Goal: Register for event/course

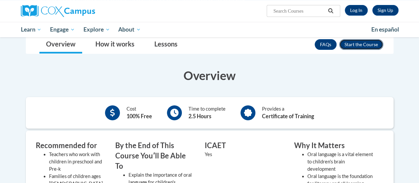
click at [368, 44] on button "Enroll" at bounding box center [361, 44] width 44 height 11
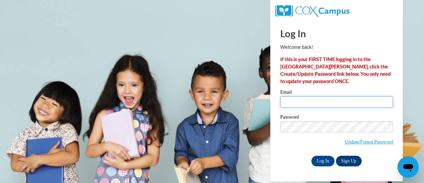
type input "asmoll@sunprairieschools.org"
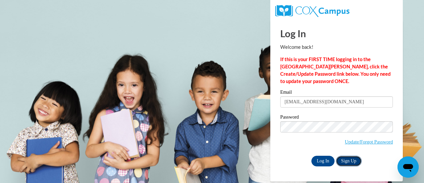
click at [345, 160] on link "Sign Up" at bounding box center [349, 160] width 26 height 11
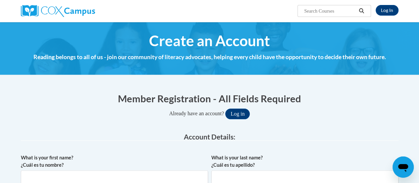
scroll to position [33, 0]
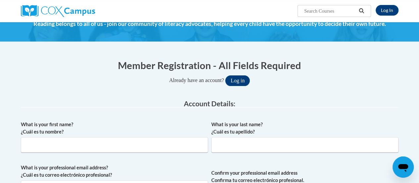
type input "[EMAIL_ADDRESS][DOMAIN_NAME]"
click at [67, 142] on input "What is your first name? ¿Cuál es tu nombre?" at bounding box center [114, 144] width 187 height 15
type input "Amy"
type input "Moll"
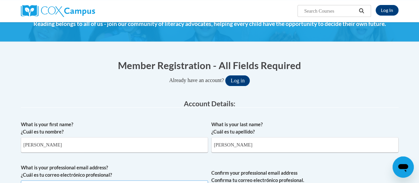
type input "[EMAIL_ADDRESS][DOMAIN_NAME]"
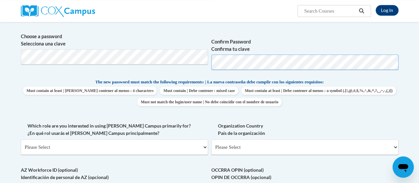
scroll to position [265, 0]
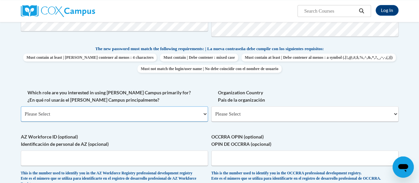
click at [159, 113] on select "Please Select College/University | Colegio/Universidad Community/Nonprofit Part…" at bounding box center [114, 113] width 187 height 15
select select "fbf2d438-af2f-41f8-98f1-81c410e29de3"
click at [21, 106] on select "Please Select College/University | Colegio/Universidad Community/Nonprofit Part…" at bounding box center [114, 113] width 187 height 15
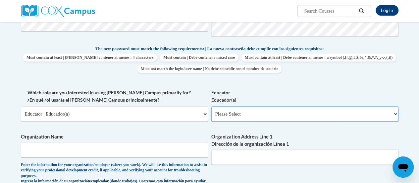
click at [246, 115] on select "Please Select Early Learning/Daycare Teacher/Family Home Care Provider | Maestr…" at bounding box center [304, 113] width 187 height 15
select select "67563ca1-16dc-4830-a7b3-94a34bed3689"
click at [211, 106] on select "Please Select Early Learning/Daycare Teacher/Family Home Care Provider | Maestr…" at bounding box center [304, 113] width 187 height 15
drag, startPoint x: 105, startPoint y: 151, endPoint x: 108, endPoint y: 152, distance: 3.8
click at [106, 152] on input "Organization Name" at bounding box center [114, 149] width 187 height 15
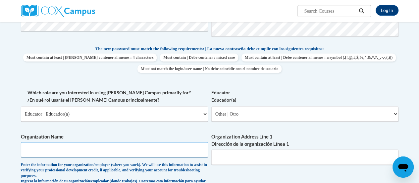
type input "SPASD"
click at [278, 158] on input "Organization Address Line 1 Dirección de la organización Línea 1" at bounding box center [304, 156] width 187 height 15
type input "1435 N Thompson Rd"
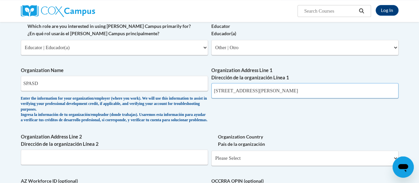
scroll to position [365, 0]
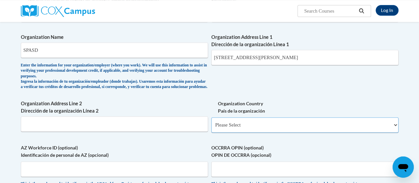
click at [281, 128] on select "Please Select United States | Estados Unidos Outside of the United States | Fue…" at bounding box center [304, 124] width 187 height 15
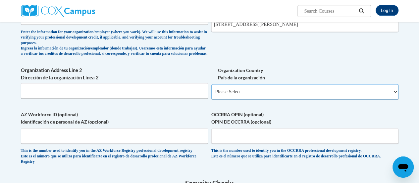
click at [289, 96] on select "Please Select United States | Estados Unidos Outside of the United States | Fue…" at bounding box center [304, 91] width 187 height 15
select select "2ba6c5f2-6ab4-47b5-9408-0a73ae60d186"
click at [211, 89] on select "Please Select United States | Estados Unidos Outside of the United States | Fue…" at bounding box center [304, 91] width 187 height 15
select select
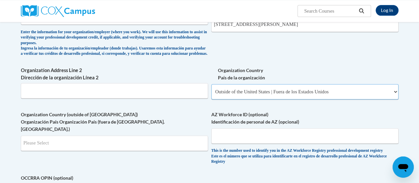
click at [261, 97] on select "Please Select United States | Estados Unidos Outside of the United States | Fue…" at bounding box center [304, 91] width 187 height 15
select select "ad49bcad-a171-4b2e-b99c-48b446064914"
click at [211, 89] on select "Please Select United States | Estados Unidos Outside of the United States | Fue…" at bounding box center [304, 91] width 187 height 15
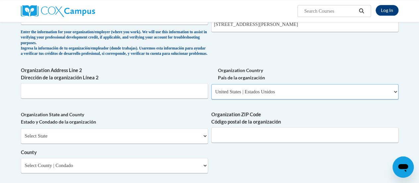
scroll to position [431, 0]
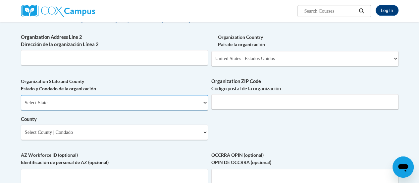
click at [69, 106] on select "Select State Alabama Alaska Arizona Arkansas California Colorado Connecticut De…" at bounding box center [114, 102] width 187 height 15
select select "Wisconsin"
click at [21, 100] on select "Select State Alabama Alaska Arizona Arkansas California Colorado Connecticut De…" at bounding box center [114, 102] width 187 height 15
click at [235, 108] on input "Organization ZIP Code Código postal de la organización" at bounding box center [304, 101] width 187 height 15
click at [262, 109] on input "Organization ZIP Code Código postal de la organización" at bounding box center [304, 101] width 187 height 15
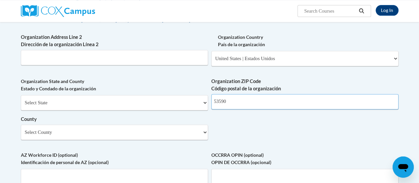
type input "53590"
click at [112, 140] on select "Select County Adams Ashland Barron Bayfield Brown Buffalo Burnett Calumet Chipp…" at bounding box center [114, 131] width 187 height 15
select select "Dane"
click at [21, 129] on select "Select County Adams Ashland Barron Bayfield Brown Buffalo Burnett Calumet Chipp…" at bounding box center [114, 131] width 187 height 15
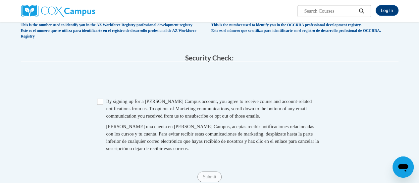
scroll to position [630, 0]
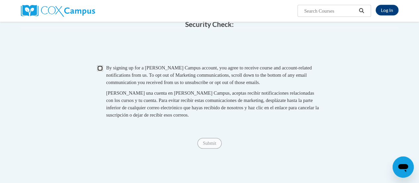
click at [98, 71] on input "Checkbox" at bounding box center [100, 68] width 6 height 6
click at [211, 145] on span "Submit" at bounding box center [210, 142] width 24 height 5
click at [209, 145] on span "Submit" at bounding box center [210, 142] width 24 height 5
click at [206, 145] on span "Submit" at bounding box center [210, 142] width 24 height 5
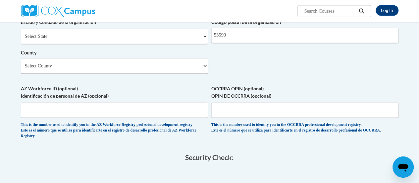
scroll to position [530, 0]
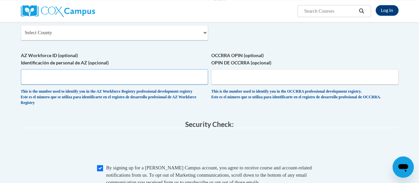
click at [99, 82] on input "AZ Workforce ID (optional) Identificación de personal de AZ (opcional)" at bounding box center [114, 76] width 187 height 15
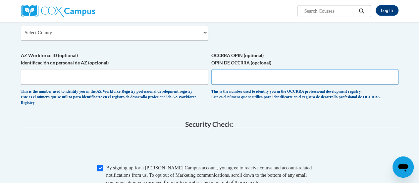
click at [240, 83] on input "OCCRRA OPIN (optional) OPIN DE OCCRRA (opcional)" at bounding box center [304, 76] width 187 height 15
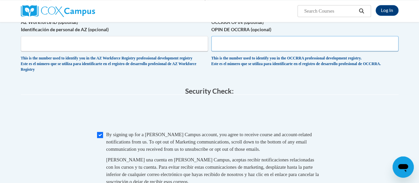
scroll to position [630, 0]
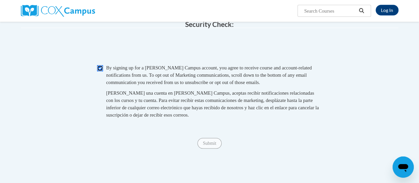
click at [99, 71] on input "Checkbox" at bounding box center [100, 68] width 6 height 6
checkbox input "true"
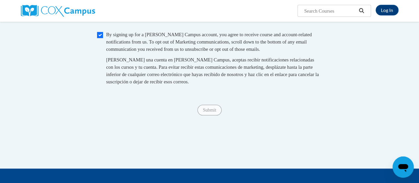
click at [211, 112] on span "Submit" at bounding box center [210, 109] width 24 height 5
click at [208, 112] on span "Submit" at bounding box center [210, 109] width 24 height 5
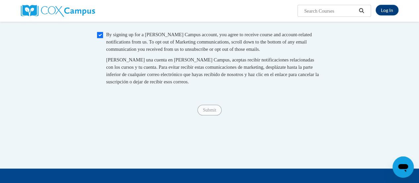
scroll to position [630, 0]
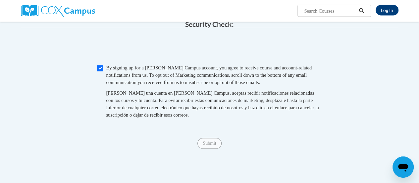
click at [206, 145] on span "Submit" at bounding box center [210, 142] width 24 height 5
click at [207, 145] on span "Submit" at bounding box center [210, 142] width 24 height 5
click at [210, 145] on span "Submit" at bounding box center [210, 142] width 24 height 5
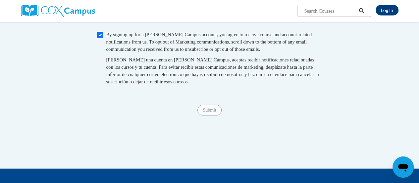
scroll to position [696, 0]
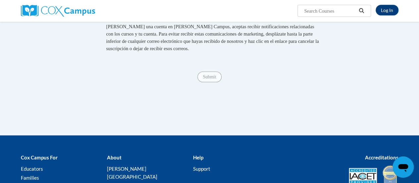
drag, startPoint x: 209, startPoint y: 88, endPoint x: 211, endPoint y: 91, distance: 3.9
click at [211, 82] on div "Submit Submit" at bounding box center [210, 77] width 378 height 11
click at [210, 79] on span "Submit" at bounding box center [210, 76] width 24 height 5
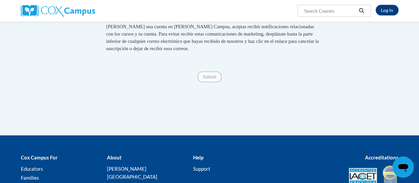
click at [210, 79] on span "Submit" at bounding box center [210, 76] width 24 height 5
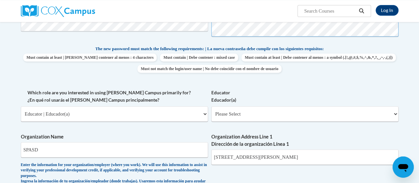
scroll to position [298, 0]
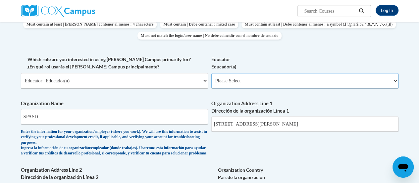
click at [241, 83] on select "Please Select Early Learning/Daycare Teacher/Family Home Care Provider | Maestr…" at bounding box center [304, 80] width 187 height 15
select select "67563ca1-16dc-4830-a7b3-94a34bed3689"
click at [211, 73] on select "Please Select Early Learning/Daycare Teacher/Family Home Care Provider | Maestr…" at bounding box center [304, 80] width 187 height 15
select select "null"
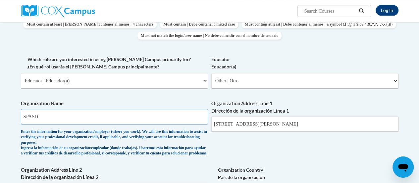
click at [141, 117] on input "SPASD" at bounding box center [114, 116] width 187 height 15
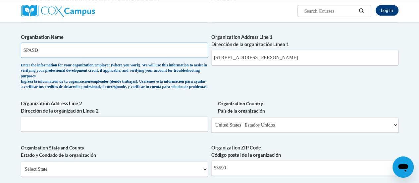
scroll to position [398, 0]
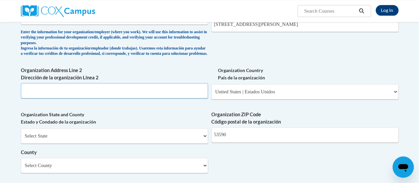
click at [162, 98] on input "Organization Address Line 2 Dirección de la organización Línea 2" at bounding box center [114, 90] width 187 height 15
type input "Sun Prairie, WI"
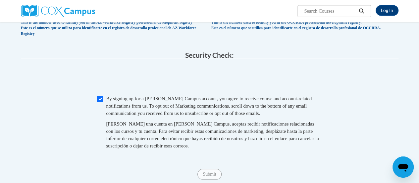
scroll to position [632, 0]
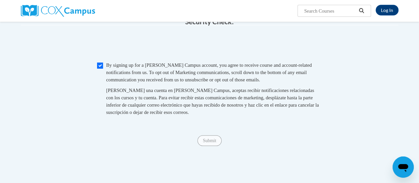
click at [205, 143] on span "Submit" at bounding box center [210, 140] width 24 height 5
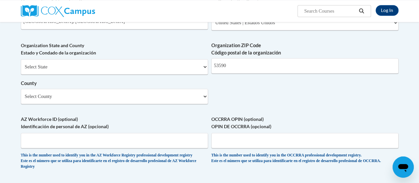
scroll to position [433, 0]
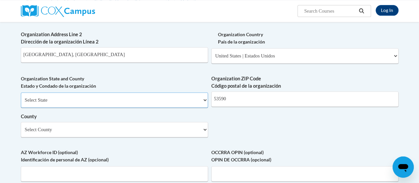
click at [207, 104] on select "Select State Alabama Alaska Arizona Arkansas California Colorado Connecticut De…" at bounding box center [114, 99] width 187 height 15
select select "Wisconsin"
click at [21, 97] on select "Select State Alabama Alaska Arizona Arkansas California Colorado Connecticut De…" at bounding box center [114, 99] width 187 height 15
click at [201, 132] on select "Select County Adams Ashland Barron Bayfield Brown Buffalo Burnett Calumet Chipp…" at bounding box center [114, 129] width 187 height 15
click at [21, 127] on select "Select County Adams Ashland Barron Bayfield Brown Buffalo Burnett Calumet Chipp…" at bounding box center [114, 129] width 187 height 15
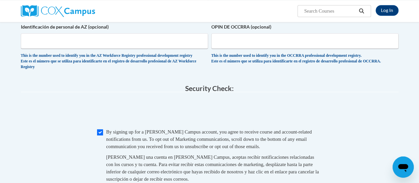
scroll to position [632, 0]
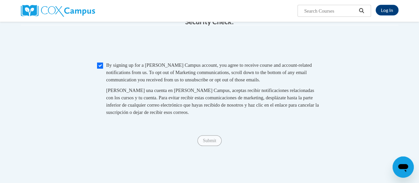
click at [208, 143] on span "Submit" at bounding box center [210, 140] width 24 height 5
click at [207, 143] on span "Submit" at bounding box center [210, 140] width 24 height 5
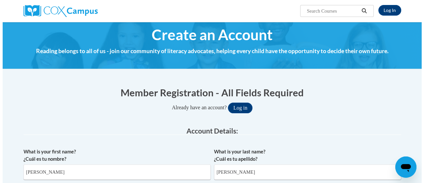
scroll to position [0, 0]
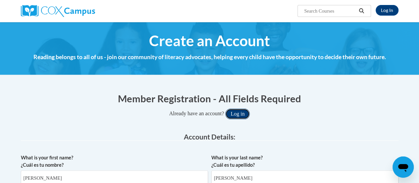
click at [237, 118] on button "Log in" at bounding box center [237, 113] width 25 height 11
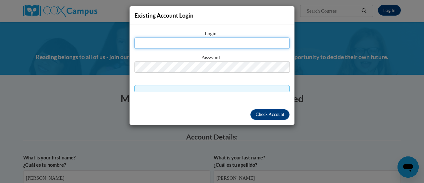
click at [200, 42] on input "text" at bounding box center [212, 42] width 155 height 11
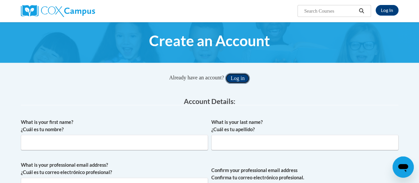
click at [237, 79] on button "Log in" at bounding box center [237, 78] width 25 height 11
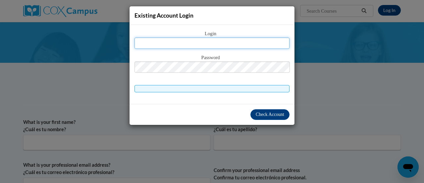
click at [220, 41] on input "text" at bounding box center [212, 42] width 155 height 11
type input "[EMAIL_ADDRESS][DOMAIN_NAME]"
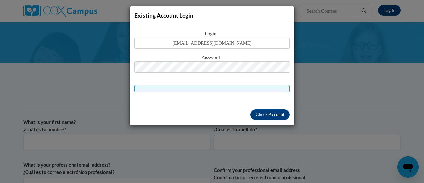
click at [230, 88] on span at bounding box center [212, 88] width 155 height 7
click at [269, 114] on span "Check Account" at bounding box center [270, 114] width 29 height 5
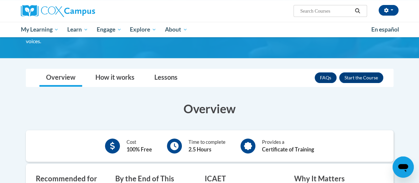
scroll to position [99, 0]
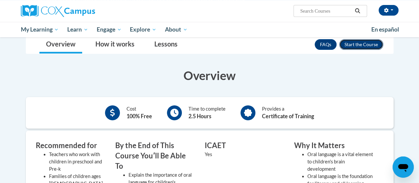
click at [352, 44] on button "Enroll" at bounding box center [361, 44] width 44 height 11
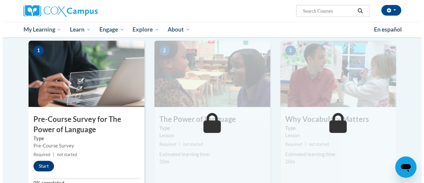
scroll to position [166, 0]
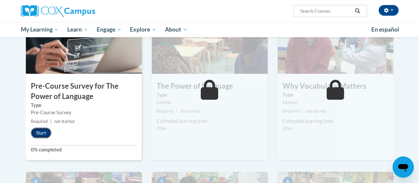
click at [40, 131] on button "Start" at bounding box center [41, 132] width 21 height 11
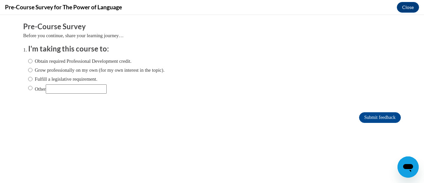
scroll to position [0, 0]
click at [28, 60] on input "Obtain required Professional Development credit." at bounding box center [30, 60] width 4 height 7
radio input "true"
click at [363, 115] on input "Submit feedback" at bounding box center [380, 117] width 42 height 11
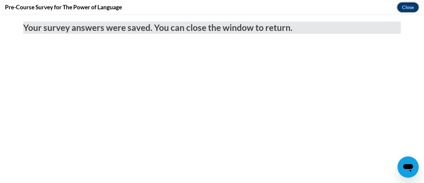
click at [401, 8] on button "Close" at bounding box center [408, 7] width 22 height 11
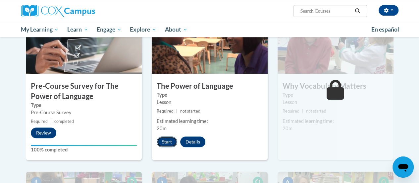
click at [168, 143] on button "Start" at bounding box center [167, 141] width 21 height 11
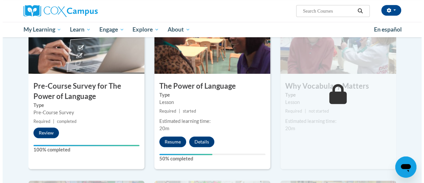
scroll to position [199, 0]
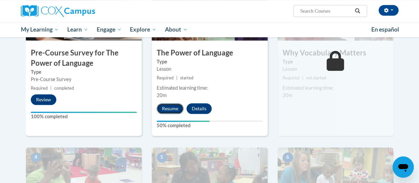
click at [170, 106] on button "Resume" at bounding box center [170, 108] width 27 height 11
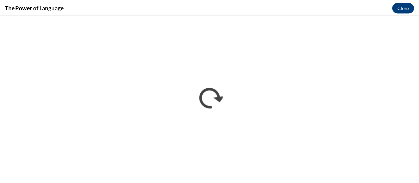
scroll to position [0, 0]
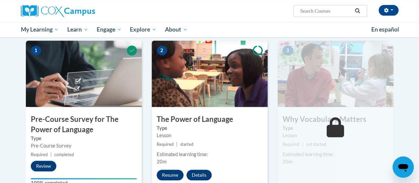
scroll to position [166, 0]
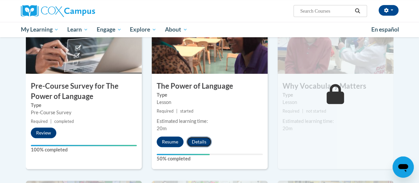
click at [201, 139] on button "Details" at bounding box center [199, 141] width 25 height 11
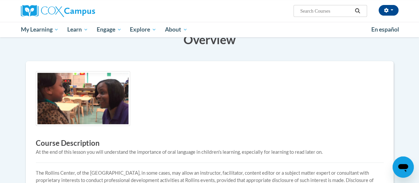
scroll to position [199, 0]
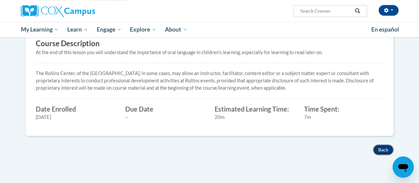
click at [381, 148] on button "Back" at bounding box center [383, 149] width 21 height 11
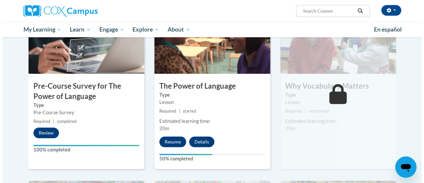
scroll to position [199, 0]
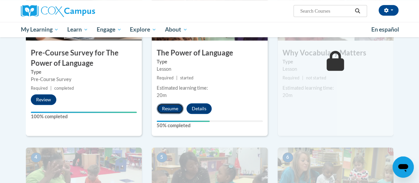
click at [175, 105] on button "Resume" at bounding box center [170, 108] width 27 height 11
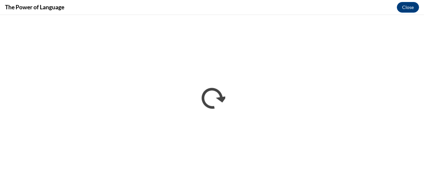
scroll to position [0, 0]
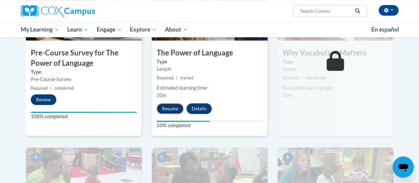
click at [169, 110] on button "Resume" at bounding box center [170, 108] width 27 height 11
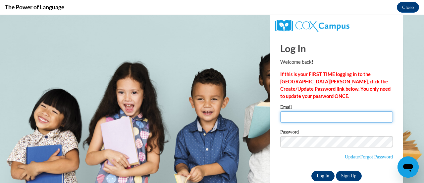
type input "[EMAIL_ADDRESS][DOMAIN_NAME]"
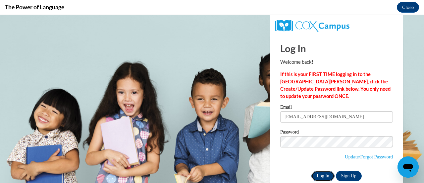
click at [314, 176] on input "Log In" at bounding box center [323, 175] width 23 height 11
